Goal: Check status

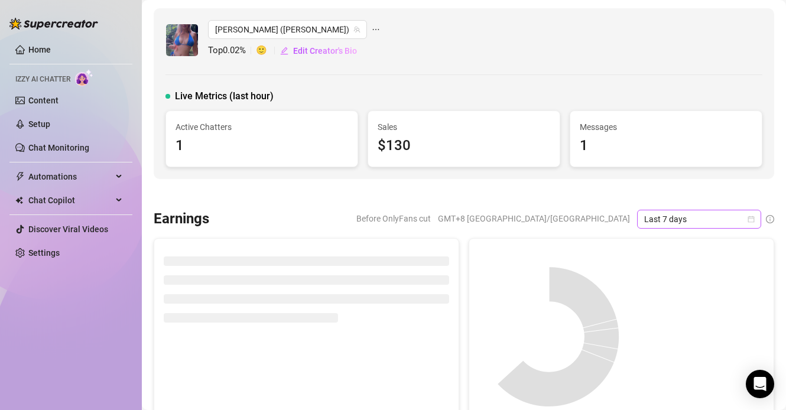
click at [654, 219] on span "Last 7 days" at bounding box center [699, 219] width 110 height 18
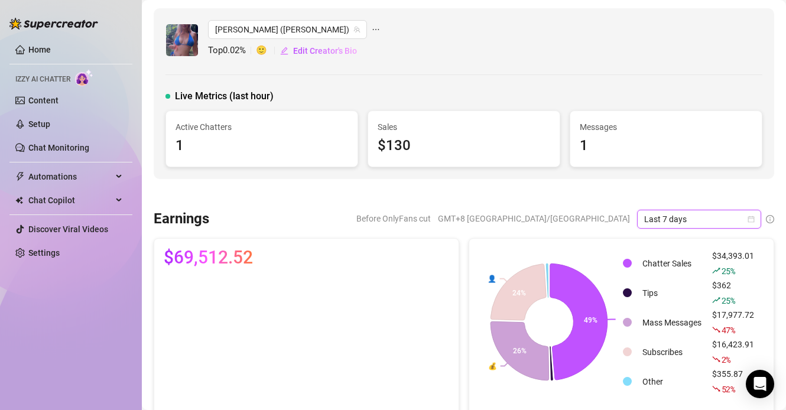
click at [31, 46] on link "Home" at bounding box center [39, 49] width 22 height 9
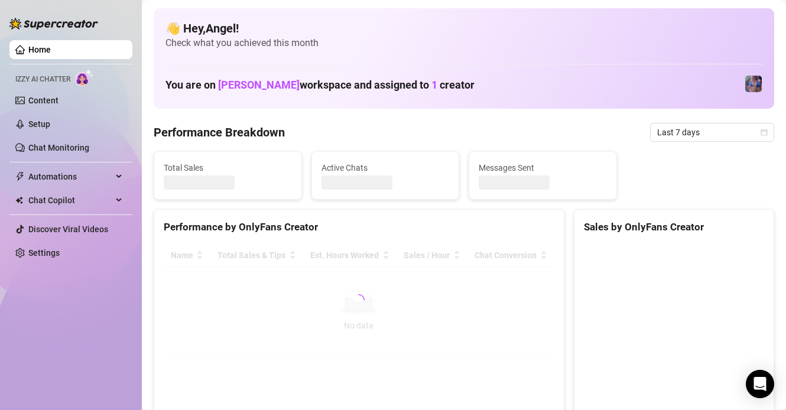
click at [31, 46] on link "Home" at bounding box center [39, 49] width 22 height 9
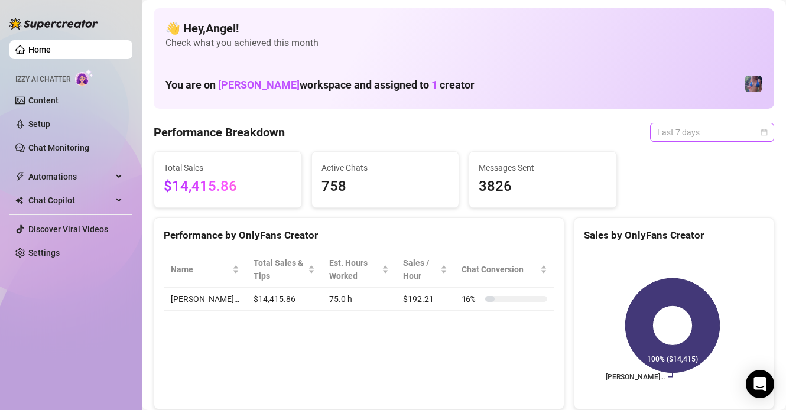
click at [677, 129] on span "Last 7 days" at bounding box center [712, 133] width 110 height 18
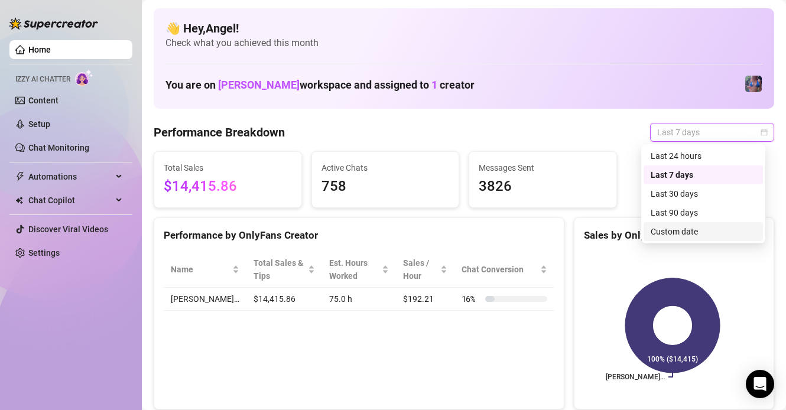
click at [669, 228] on div "Custom date" at bounding box center [703, 231] width 105 height 13
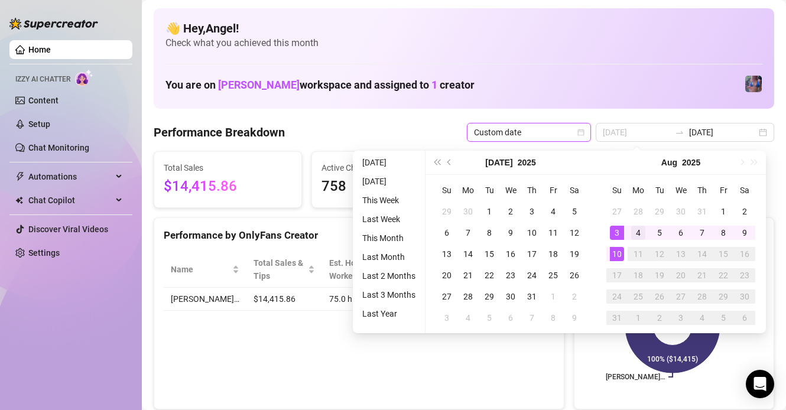
type input "[DATE]"
click at [635, 235] on div "4" at bounding box center [638, 233] width 14 height 14
click at [617, 257] on div "10" at bounding box center [617, 254] width 14 height 14
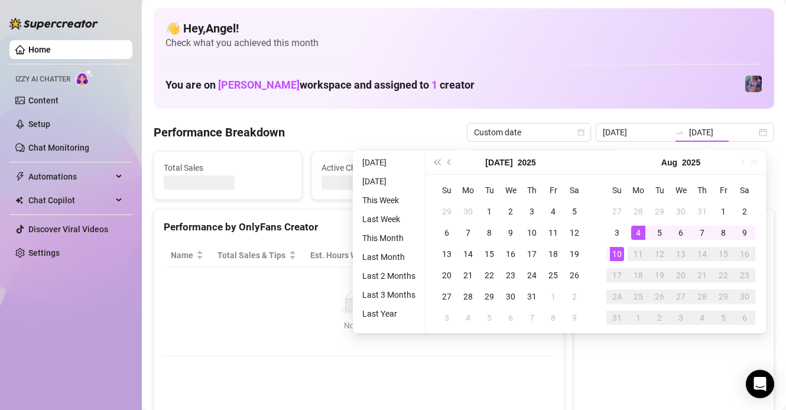
type input "[DATE]"
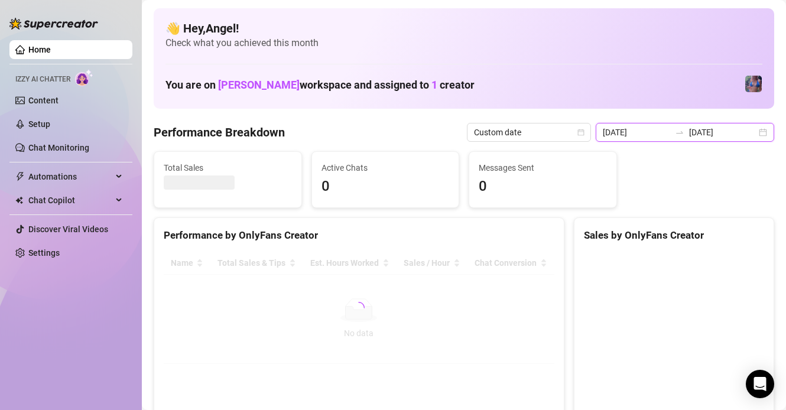
click at [631, 138] on input "[DATE]" at bounding box center [636, 132] width 67 height 13
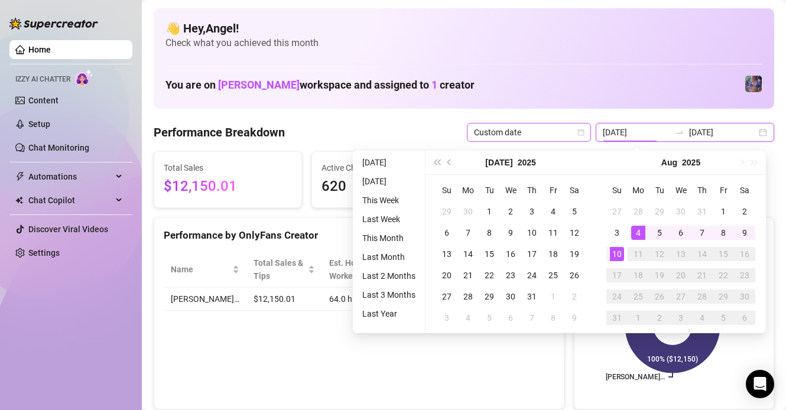
type input "[DATE]"
